Goal: Task Accomplishment & Management: Use online tool/utility

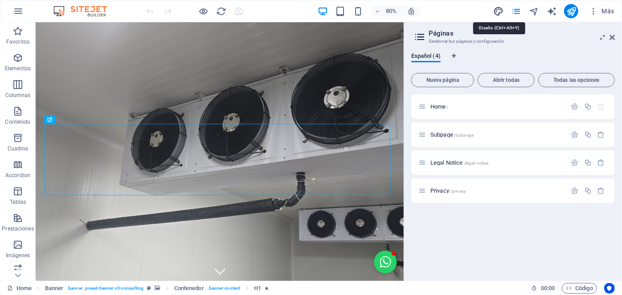
select select "ease-in-out"
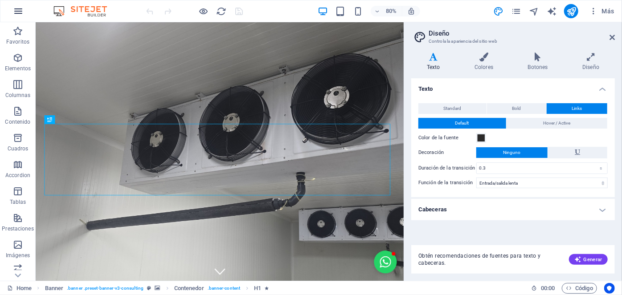
click at [14, 11] on icon "button" at bounding box center [18, 11] width 11 height 11
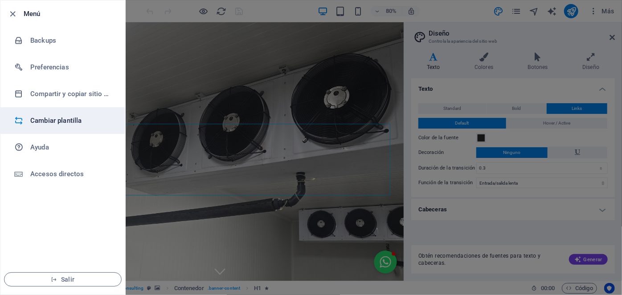
click at [49, 120] on h6 "Cambiar plantilla" at bounding box center [71, 120] width 82 height 11
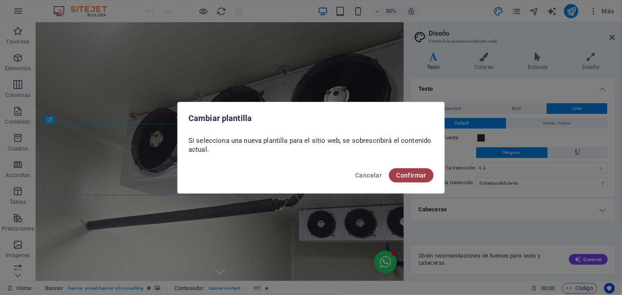
click at [413, 174] on span "Confirmar" at bounding box center [411, 175] width 30 height 7
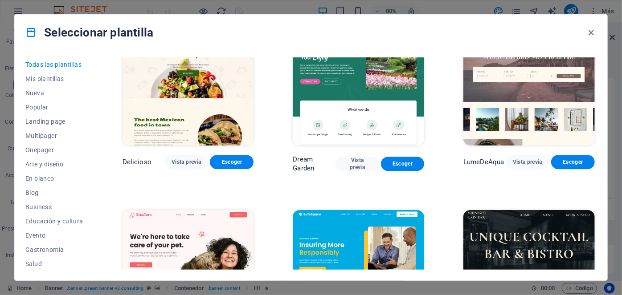
scroll to position [1377, 0]
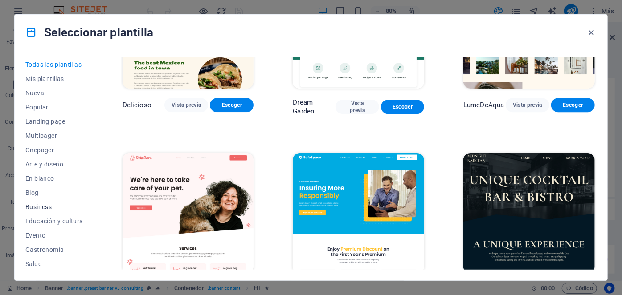
click at [38, 206] on span "Business" at bounding box center [54, 207] width 58 height 7
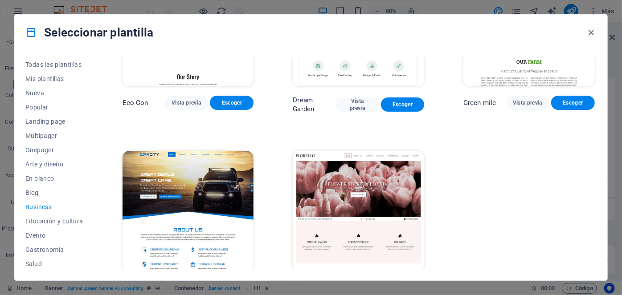
scroll to position [118, 0]
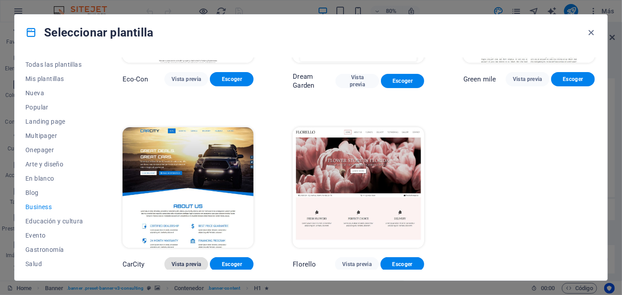
click at [188, 261] on span "Vista previa" at bounding box center [186, 264] width 29 height 7
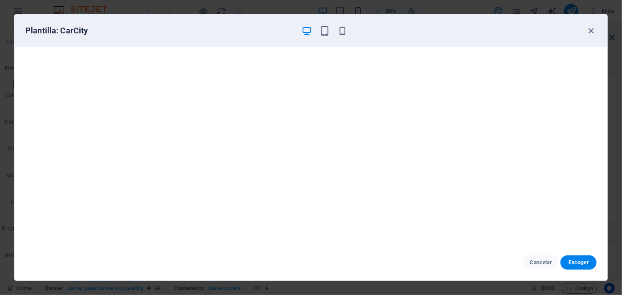
scroll to position [0, 0]
click at [593, 31] on icon "button" at bounding box center [591, 31] width 10 height 10
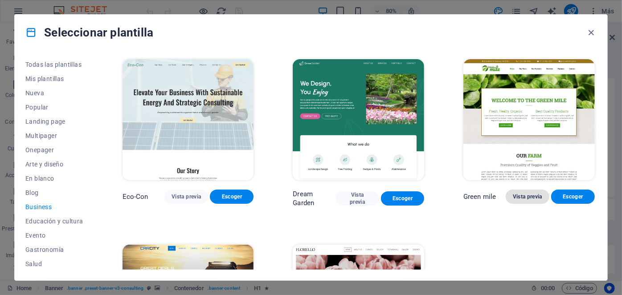
click at [524, 197] on span "Vista previa" at bounding box center [527, 196] width 29 height 7
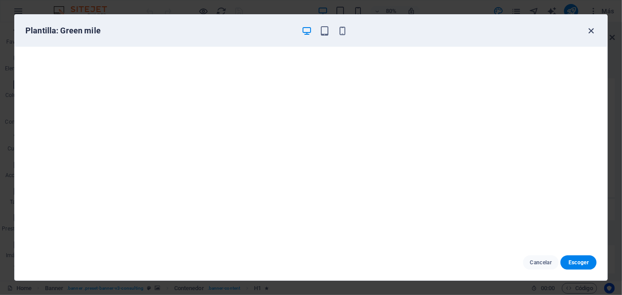
click at [592, 29] on icon "button" at bounding box center [591, 31] width 10 height 10
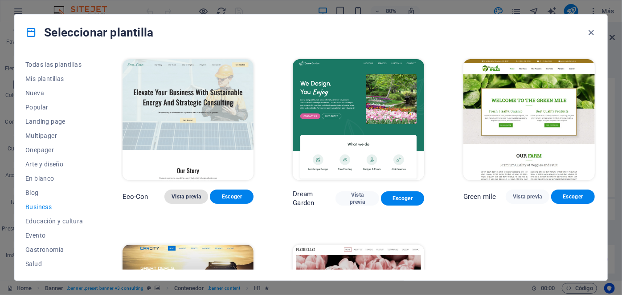
click at [186, 195] on span "Vista previa" at bounding box center [186, 196] width 29 height 7
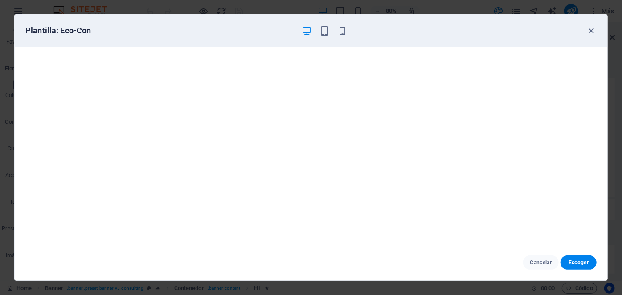
scroll to position [2, 0]
click at [543, 263] on span "Cancelar" at bounding box center [541, 262] width 22 height 7
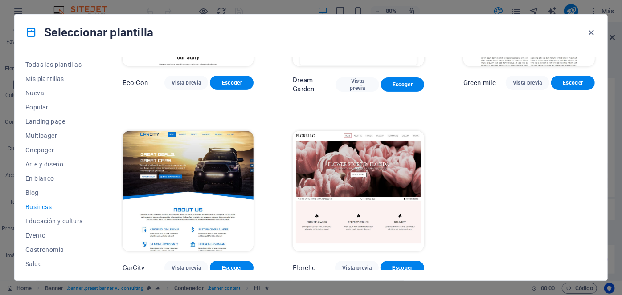
scroll to position [118, 0]
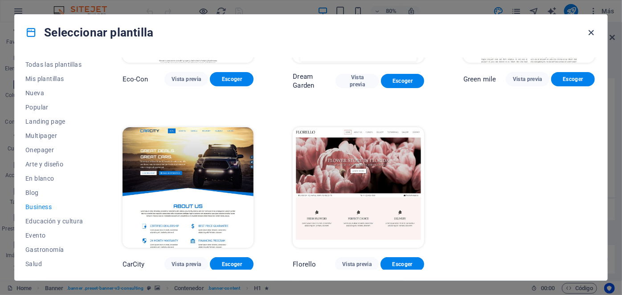
click at [590, 33] on icon "button" at bounding box center [591, 33] width 10 height 10
